Goal: Manage account settings

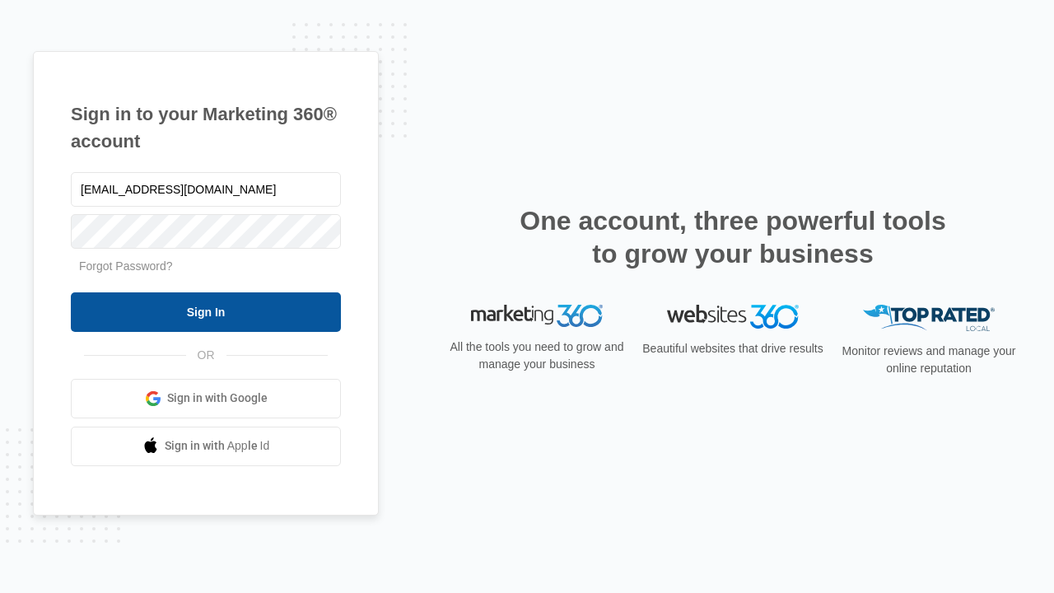
click at [206, 311] on input "Sign In" at bounding box center [206, 312] width 270 height 40
